Goal: Information Seeking & Learning: Check status

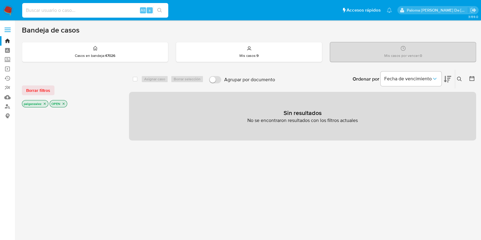
drag, startPoint x: 61, startPoint y: 12, endPoint x: 66, endPoint y: 8, distance: 6.6
click at [60, 11] on input at bounding box center [95, 10] width 146 height 8
paste input "2685113790"
type input "2685113790"
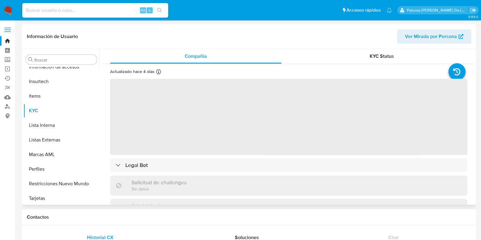
scroll to position [257, 0]
select select "10"
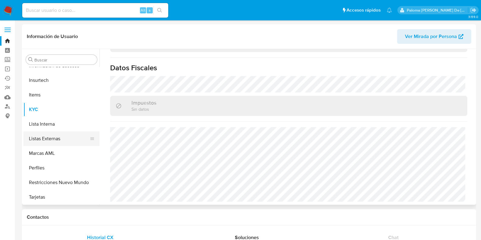
scroll to position [76, 0]
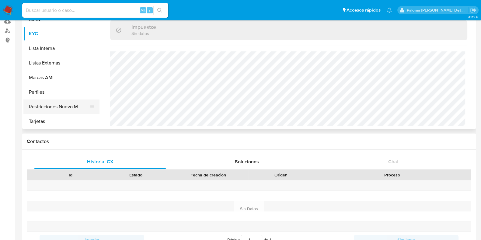
click at [68, 107] on button "Restricciones Nuevo Mundo" at bounding box center [58, 107] width 71 height 15
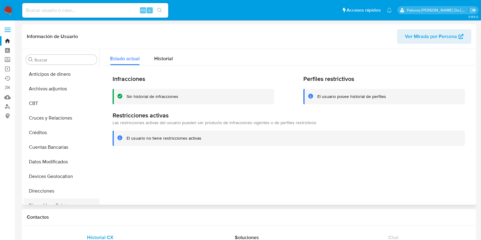
scroll to position [38, 0]
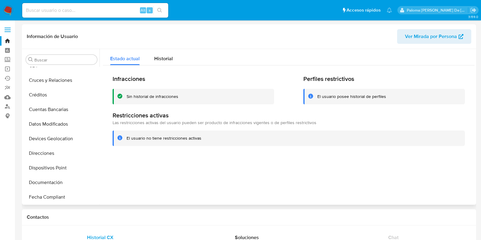
drag, startPoint x: 57, startPoint y: 181, endPoint x: 259, endPoint y: 189, distance: 202.3
click at [58, 181] on button "Documentación" at bounding box center [61, 182] width 76 height 15
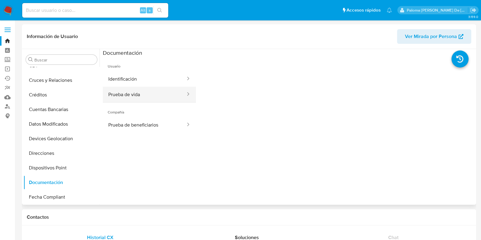
click at [132, 90] on button "Prueba de vida" at bounding box center [144, 95] width 83 height 16
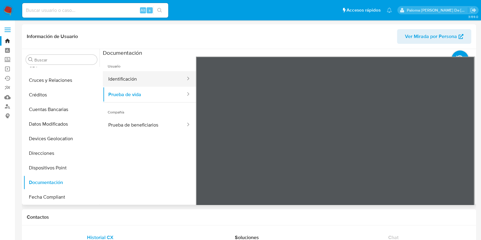
click at [150, 81] on button "Identificación" at bounding box center [144, 79] width 83 height 16
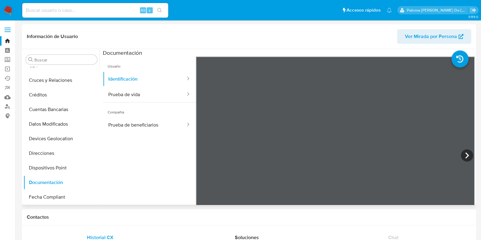
scroll to position [37, 0]
click at [463, 157] on icon at bounding box center [467, 155] width 12 height 12
click at [206, 158] on icon at bounding box center [204, 155] width 12 height 12
click at [110, 131] on button "Prueba de beneficiarios" at bounding box center [144, 125] width 83 height 16
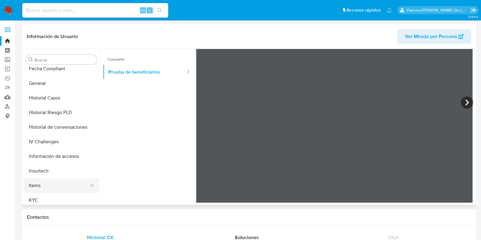
scroll to position [228, 0]
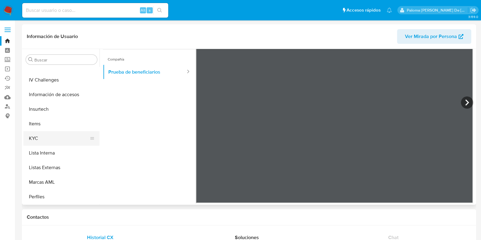
click at [46, 140] on button "KYC" at bounding box center [58, 138] width 71 height 15
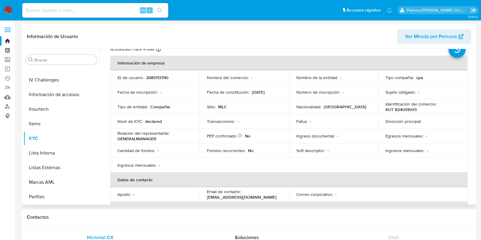
scroll to position [0, 0]
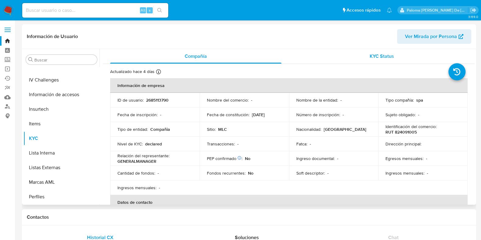
click at [387, 58] on span "KYC Status" at bounding box center [382, 56] width 24 height 7
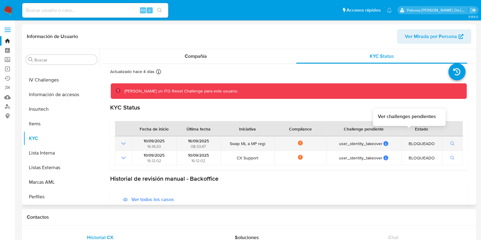
click at [450, 142] on icon "button" at bounding box center [452, 144] width 4 height 4
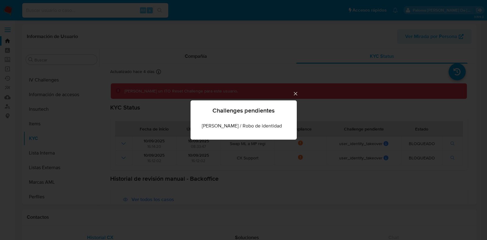
click at [293, 93] on icon "Cerrar" at bounding box center [296, 94] width 6 height 6
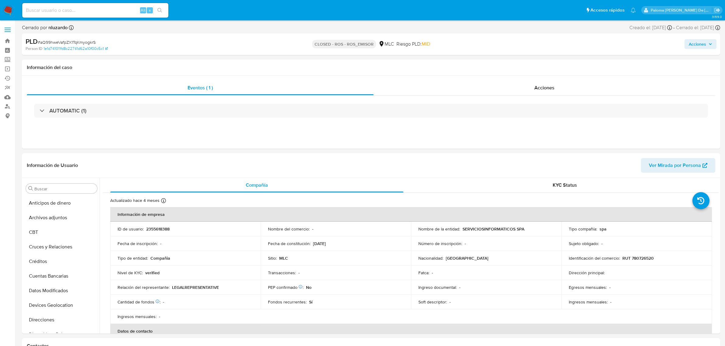
select select "10"
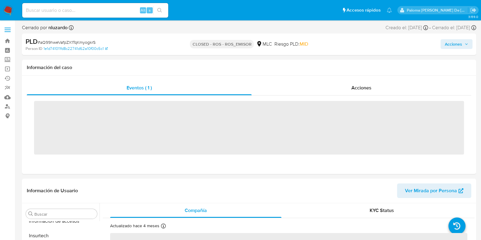
scroll to position [257, 0]
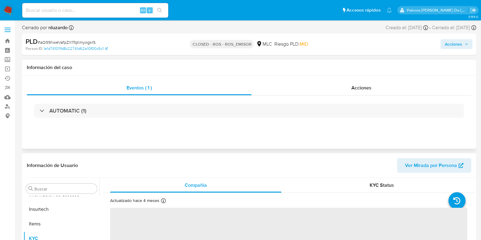
select select "10"
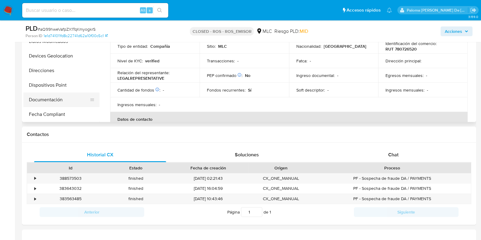
scroll to position [0, 0]
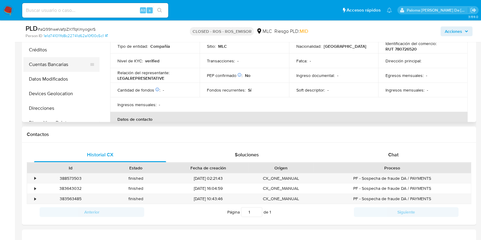
click at [57, 65] on button "Cuentas Bancarias" at bounding box center [58, 64] width 71 height 15
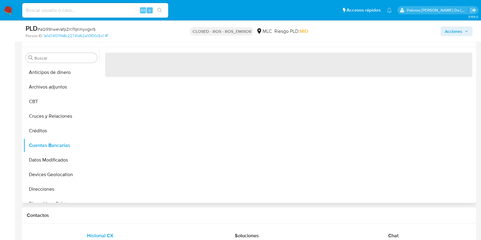
scroll to position [76, 0]
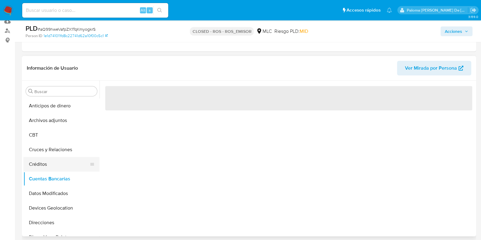
click at [49, 163] on button "Créditos" at bounding box center [58, 164] width 71 height 15
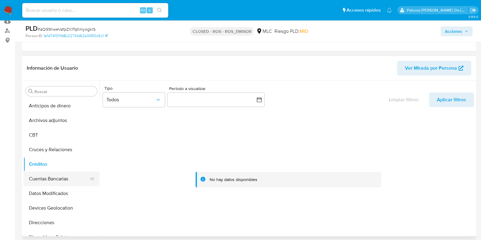
click at [47, 174] on button "Cuentas Bancarias" at bounding box center [58, 179] width 71 height 15
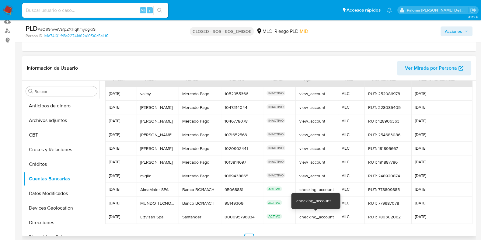
scroll to position [0, 0]
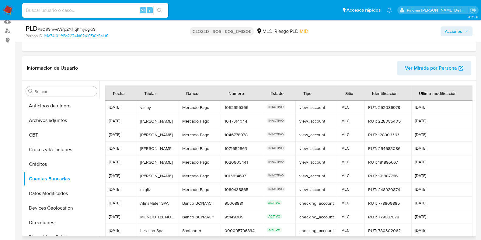
drag, startPoint x: 112, startPoint y: 94, endPoint x: 463, endPoint y: 95, distance: 350.7
click at [463, 95] on tr "Fecha Titular Banco Número Estado Tipo Sitio Identificación Última modificación" at bounding box center [288, 93] width 367 height 15
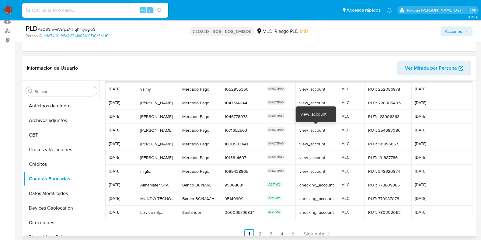
scroll to position [29, 0]
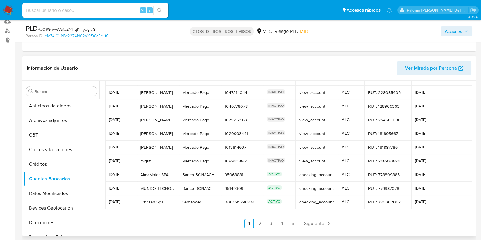
drag, startPoint x: 109, startPoint y: 109, endPoint x: 447, endPoint y: 203, distance: 350.9
click at [447, 203] on tbody "[DATE] valmy valmy [PERSON_NAME] Pago [PERSON_NAME] Pago 1052955366 1052955366 …" at bounding box center [288, 140] width 367 height 137
click at [314, 222] on span "Siguiente" at bounding box center [314, 223] width 20 height 5
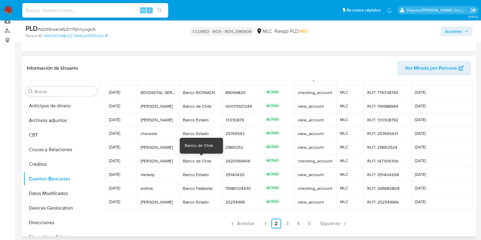
scroll to position [0, 0]
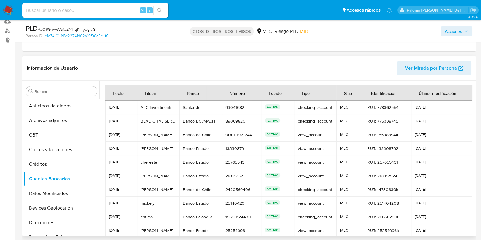
click at [296, 66] on header "Información de Usuario Ver Mirada por Persona" at bounding box center [249, 68] width 445 height 15
click at [111, 107] on span "[DATE]" at bounding box center [121, 107] width 24 height 4
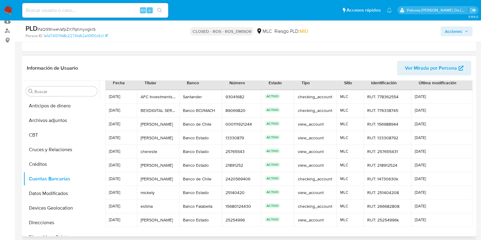
scroll to position [29, 0]
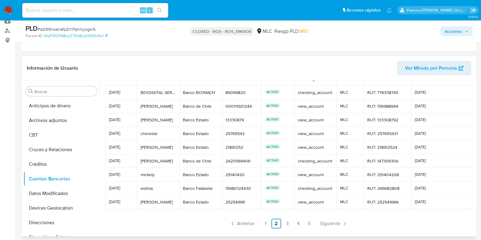
drag, startPoint x: 109, startPoint y: 107, endPoint x: 443, endPoint y: 201, distance: 346.4
click at [443, 201] on tbody "[DATE] AFC Investments SPA AFC Investments SPA Santander Santander 93041682 930…" at bounding box center [288, 140] width 367 height 137
click at [323, 222] on span "Siguiente" at bounding box center [330, 223] width 20 height 5
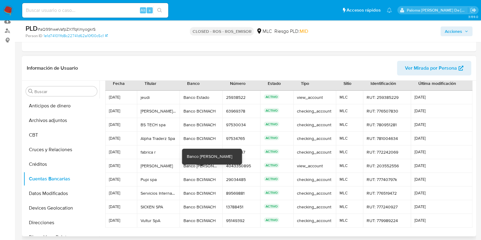
scroll to position [0, 0]
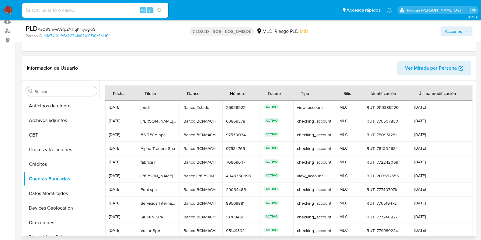
click at [214, 74] on header "Información de Usuario Ver Mirada por Persona" at bounding box center [249, 68] width 445 height 15
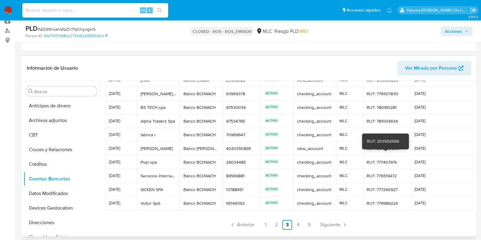
scroll to position [29, 0]
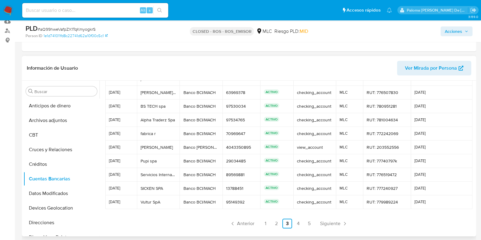
drag, startPoint x: 108, startPoint y: 108, endPoint x: 443, endPoint y: 202, distance: 347.7
click at [443, 202] on tbody "[DATE] jeudi jeudi Banco Estado Banco Estado 25938522 25938522 ACTIVO view_acco…" at bounding box center [288, 140] width 367 height 137
click at [334, 223] on span "Siguiente" at bounding box center [330, 223] width 20 height 5
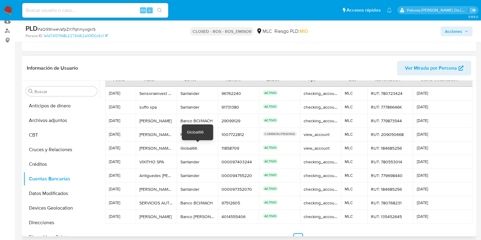
scroll to position [0, 0]
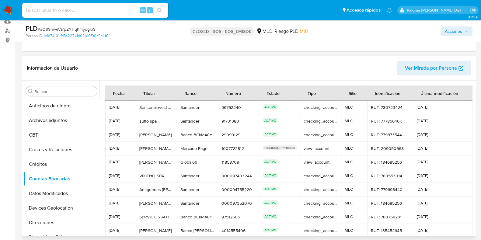
click at [131, 71] on header "Información de Usuario Ver Mirada por Persona" at bounding box center [249, 68] width 445 height 15
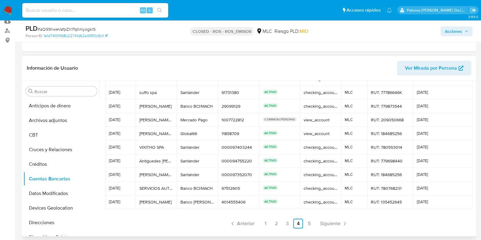
drag, startPoint x: 109, startPoint y: 107, endPoint x: 450, endPoint y: 201, distance: 353.6
click at [450, 201] on tbody "[DATE] Sensoriainvest Spa Sensoriainvest Spa Santander Santander 96762240 96762…" at bounding box center [288, 140] width 367 height 137
click at [422, 67] on span "Ver Mirada por Persona" at bounding box center [431, 68] width 52 height 15
click at [328, 222] on span "Siguiente" at bounding box center [330, 223] width 20 height 5
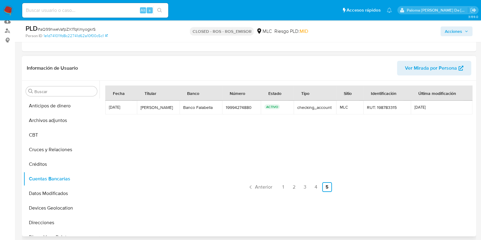
scroll to position [0, 0]
drag, startPoint x: 207, startPoint y: 142, endPoint x: 233, endPoint y: 135, distance: 27.1
click at [207, 142] on div "Fecha Titular Banco Número Estado Tipo Sitio Identificación Última modificación…" at bounding box center [288, 139] width 367 height 107
drag, startPoint x: 409, startPoint y: 107, endPoint x: 110, endPoint y: 108, distance: 299.5
click at [110, 108] on tr "[DATE] [PERSON_NAME] [PERSON_NAME] Banco [PERSON_NAME] Banco Falabella 19994274…" at bounding box center [288, 108] width 367 height 14
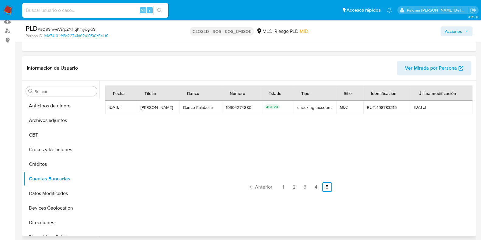
click at [303, 135] on div "Fecha Titular Banco Número Estado Tipo Sitio Identificación Última modificación…" at bounding box center [288, 139] width 367 height 107
click at [282, 188] on link "1" at bounding box center [284, 187] width 10 height 10
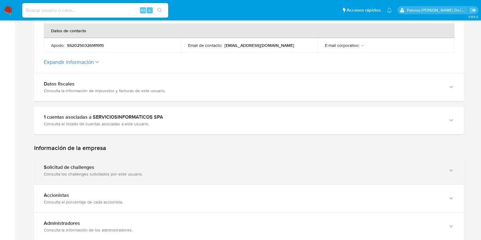
scroll to position [223, 0]
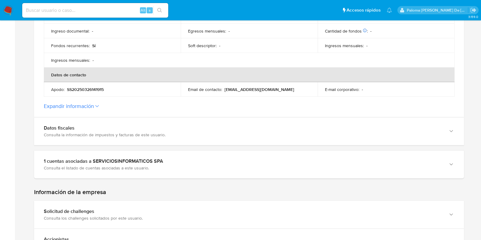
click at [88, 107] on button "Expandir información" at bounding box center [69, 106] width 50 height 7
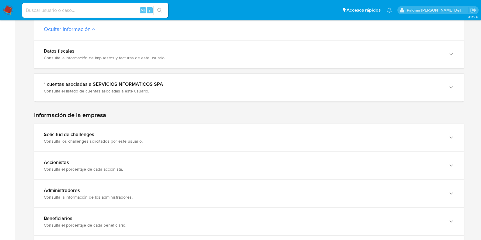
scroll to position [376, 0]
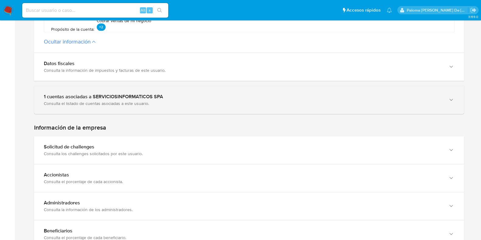
click at [113, 103] on div "Consulta el listado de cuentas asociadas a este usuario." at bounding box center [243, 103] width 398 height 5
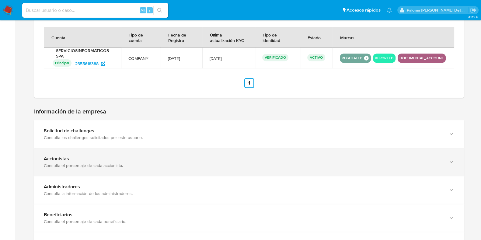
scroll to position [490, 0]
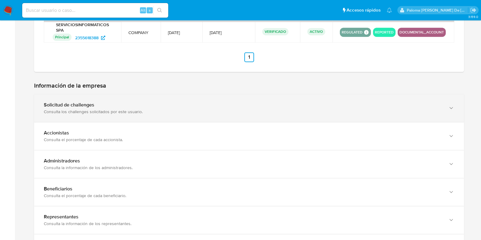
click at [454, 105] on icon "button" at bounding box center [451, 108] width 6 height 6
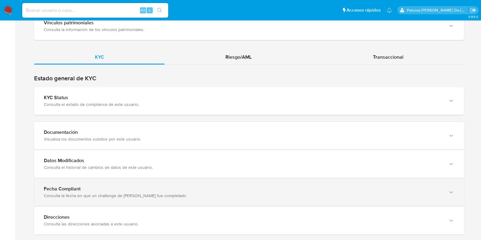
scroll to position [863, 0]
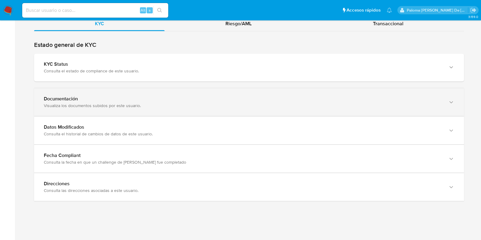
click at [425, 106] on div "Visualiza los documentos subidos por este usuario." at bounding box center [243, 105] width 398 height 5
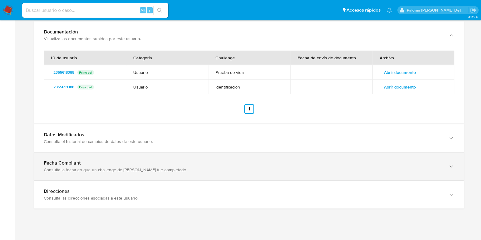
scroll to position [938, 0]
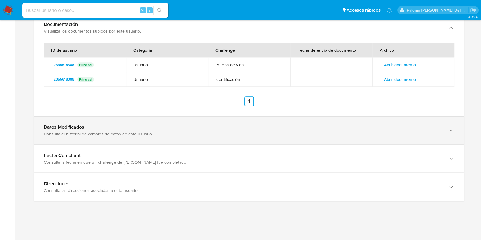
click at [445, 130] on div "Datos Modificados Consulta el historial de cambios de datos de este usuario." at bounding box center [249, 131] width 430 height 28
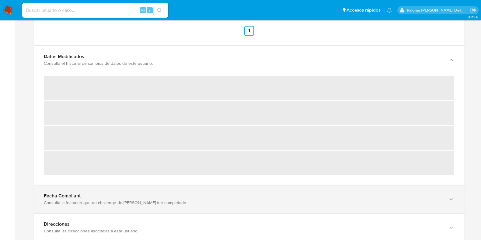
scroll to position [1050, 0]
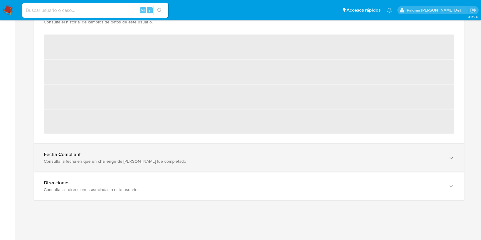
click at [454, 156] on icon "button" at bounding box center [451, 158] width 6 height 6
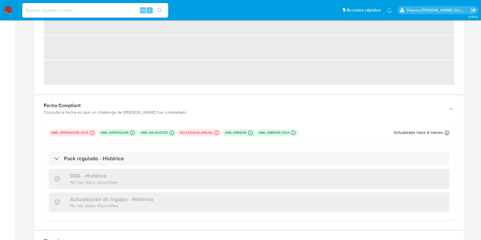
scroll to position [1157, 0]
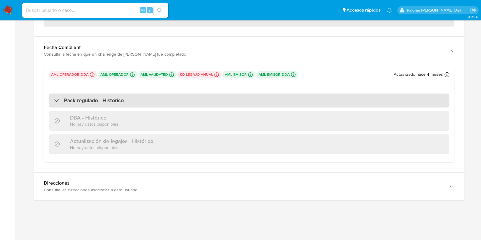
click at [127, 102] on div "Pack regulado - Histórico" at bounding box center [249, 100] width 401 height 14
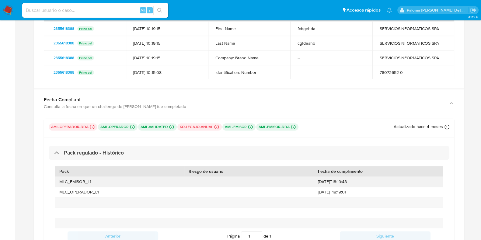
drag, startPoint x: 367, startPoint y: 181, endPoint x: 339, endPoint y: 180, distance: 28.0
click at [311, 181] on div "MLC_EMISOR_L1 2025-03-26T18:19:48" at bounding box center [249, 182] width 388 height 10
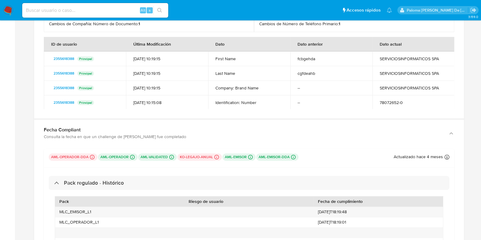
scroll to position [1081, 0]
